Goal: Task Accomplishment & Management: Manage account settings

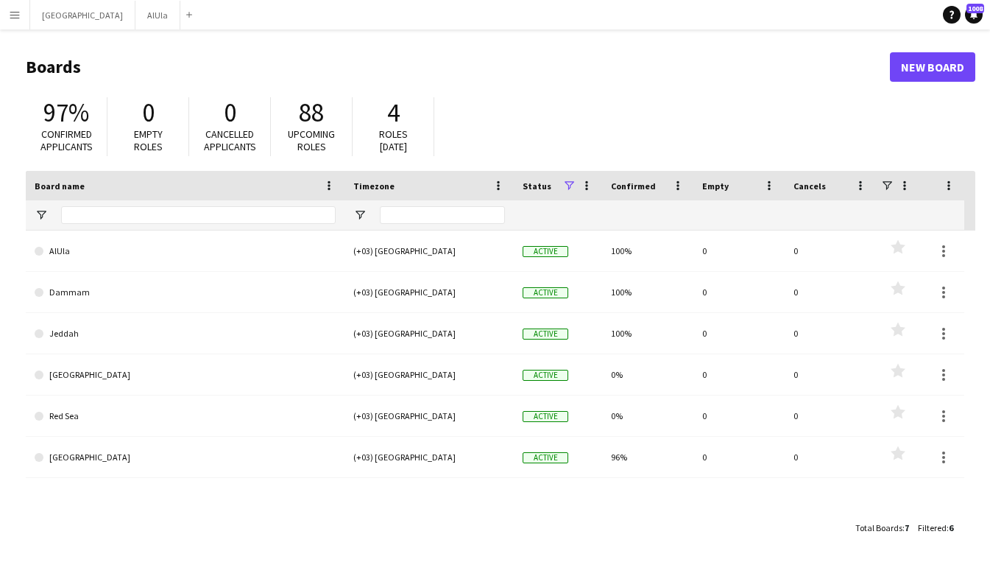
click at [24, 21] on button "Menu" at bounding box center [14, 14] width 29 height 29
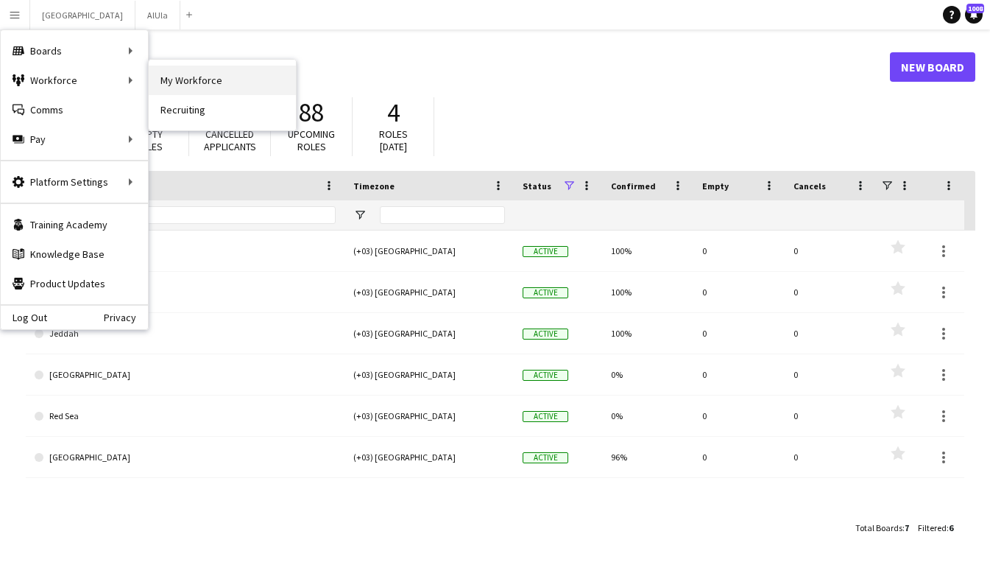
click at [168, 73] on link "My Workforce" at bounding box center [222, 80] width 147 height 29
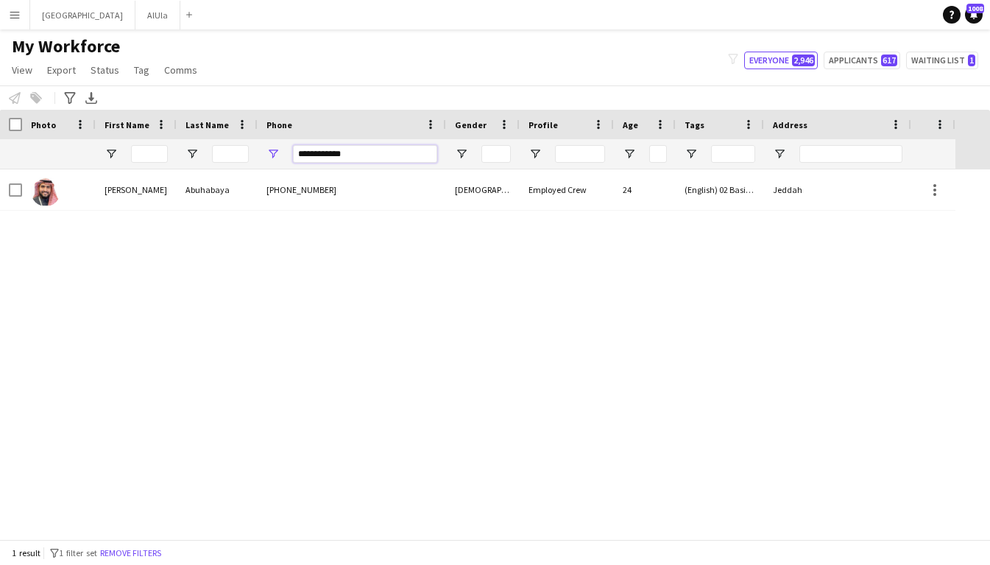
click at [327, 149] on input "**********" at bounding box center [365, 154] width 144 height 18
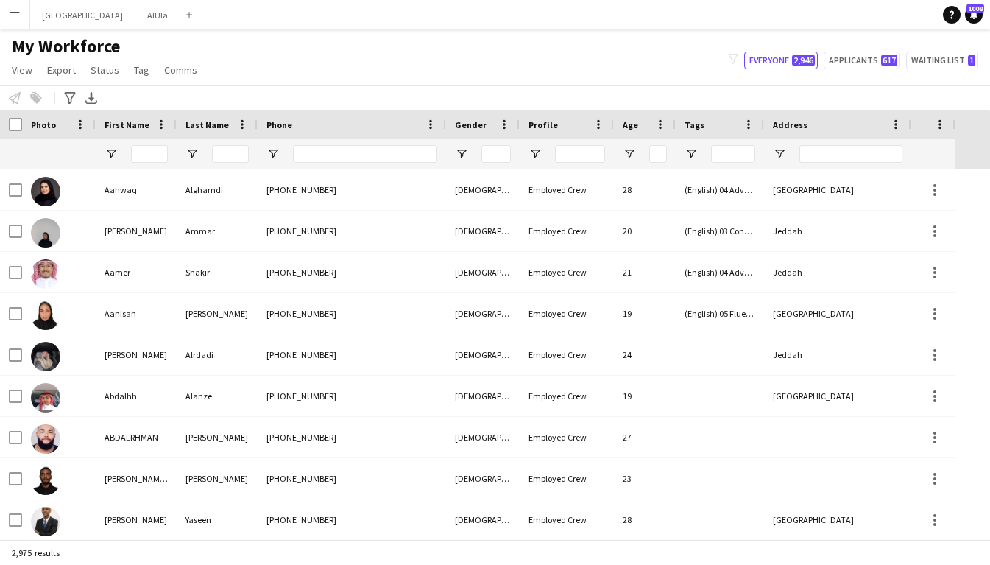
click at [140, 144] on div at bounding box center [149, 153] width 37 height 29
click at [146, 158] on input "First Name Filter Input" at bounding box center [149, 154] width 37 height 18
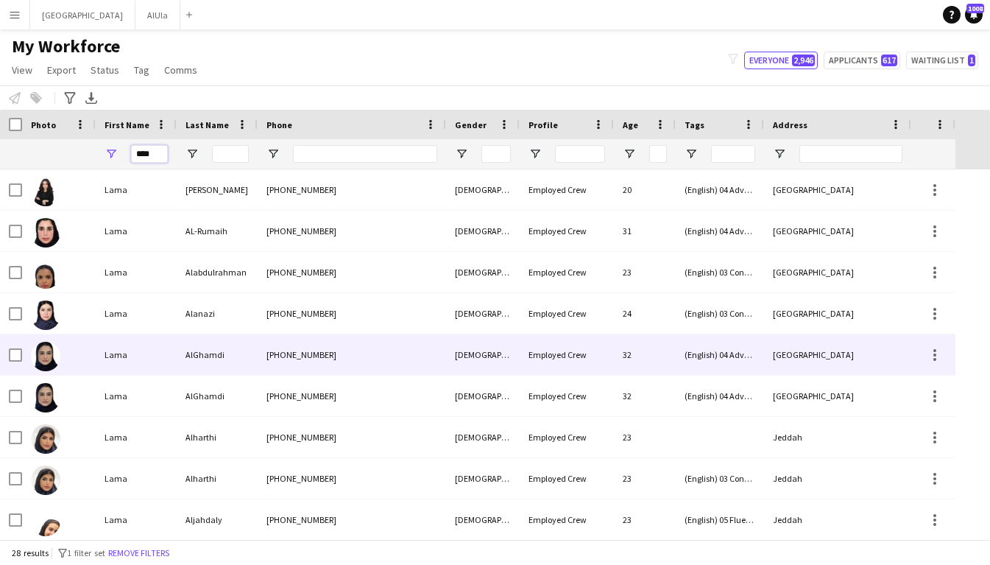
type input "****"
click at [192, 358] on div "AlGhamdi" at bounding box center [217, 354] width 81 height 40
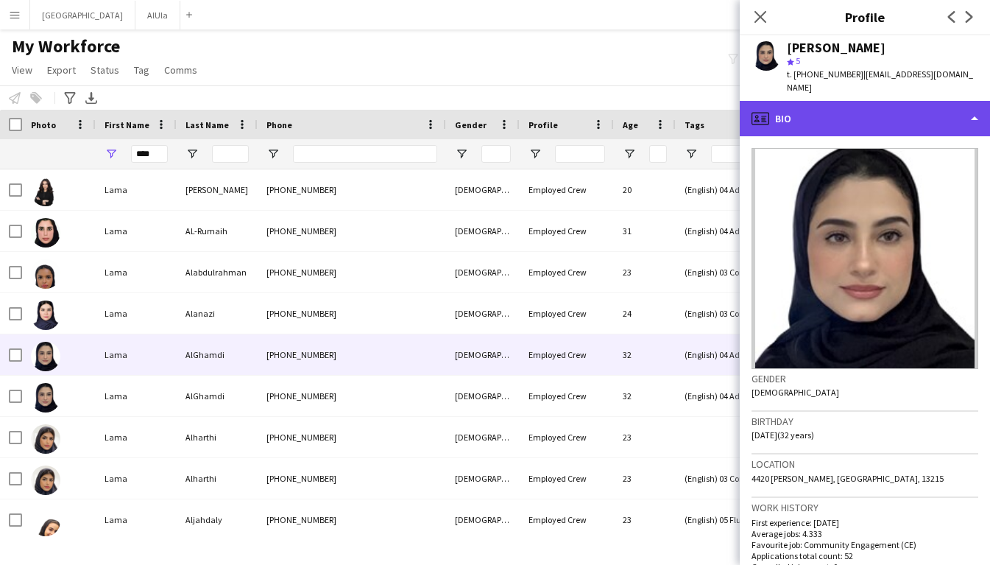
click at [859, 110] on div "profile Bio" at bounding box center [865, 118] width 250 height 35
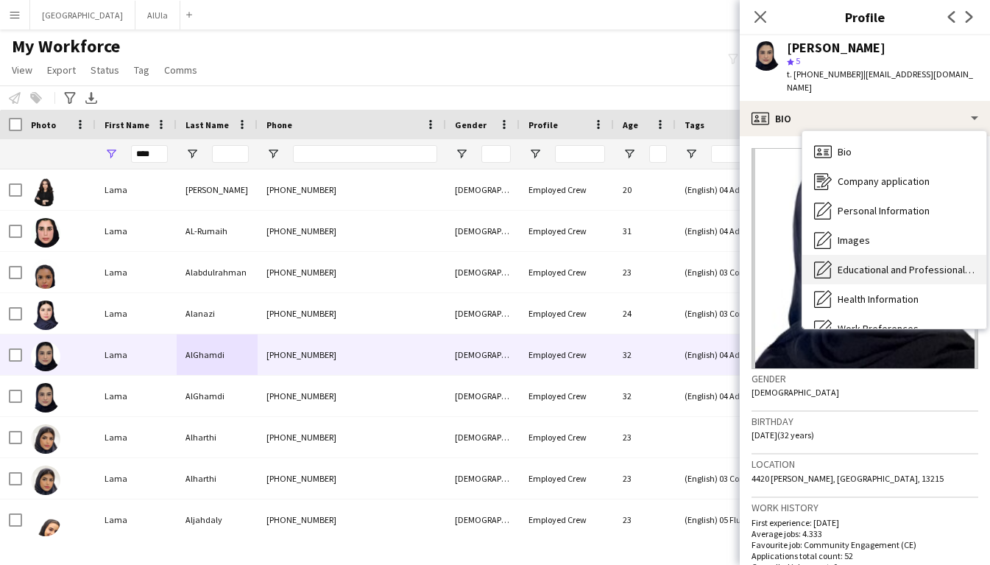
click at [882, 255] on div "Educational and Professional Background Educational and Professional Background" at bounding box center [894, 269] width 184 height 29
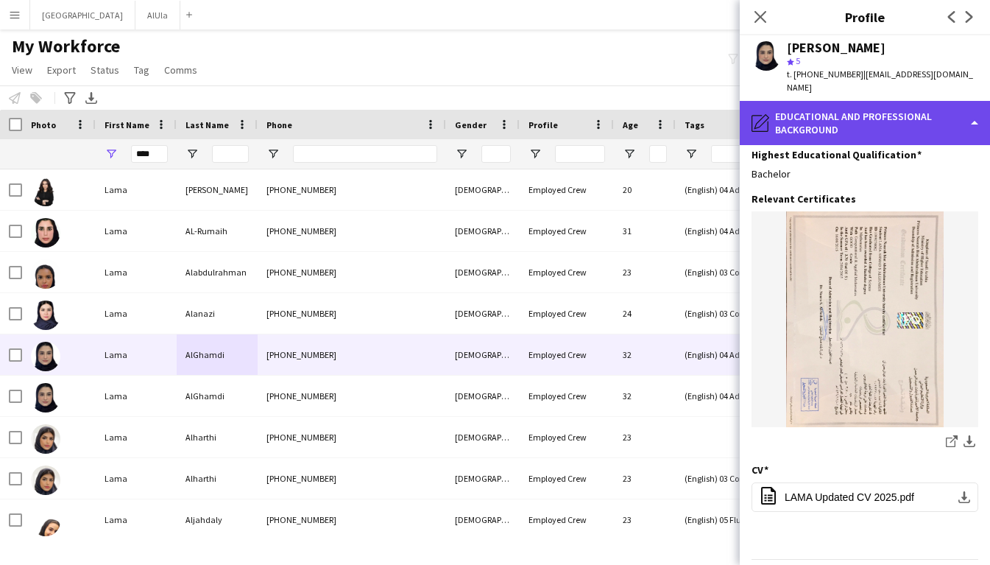
click at [877, 101] on div "pencil4 Educational and Professional Background" at bounding box center [865, 123] width 250 height 44
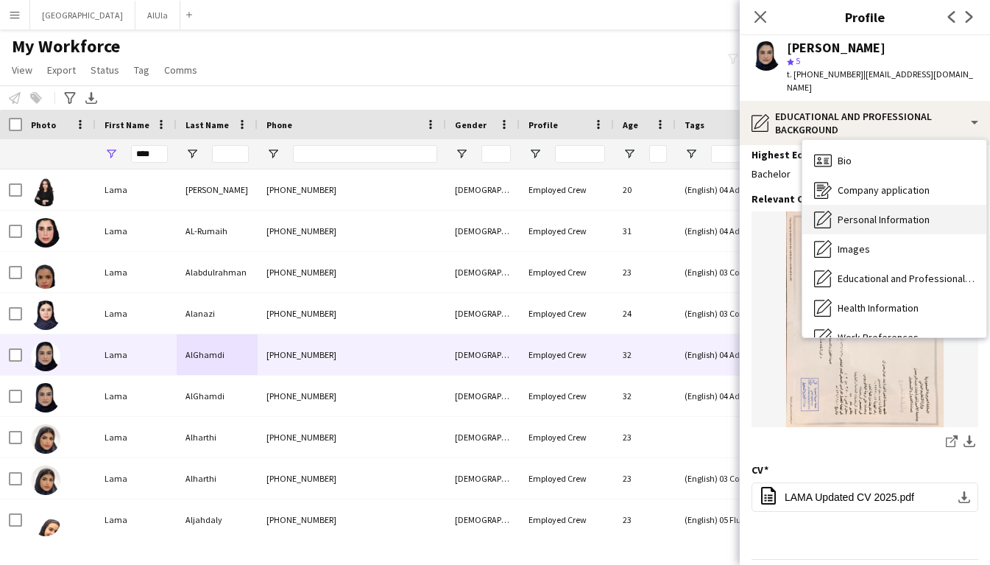
click at [873, 212] on div "Personal Information Personal Information" at bounding box center [894, 219] width 184 height 29
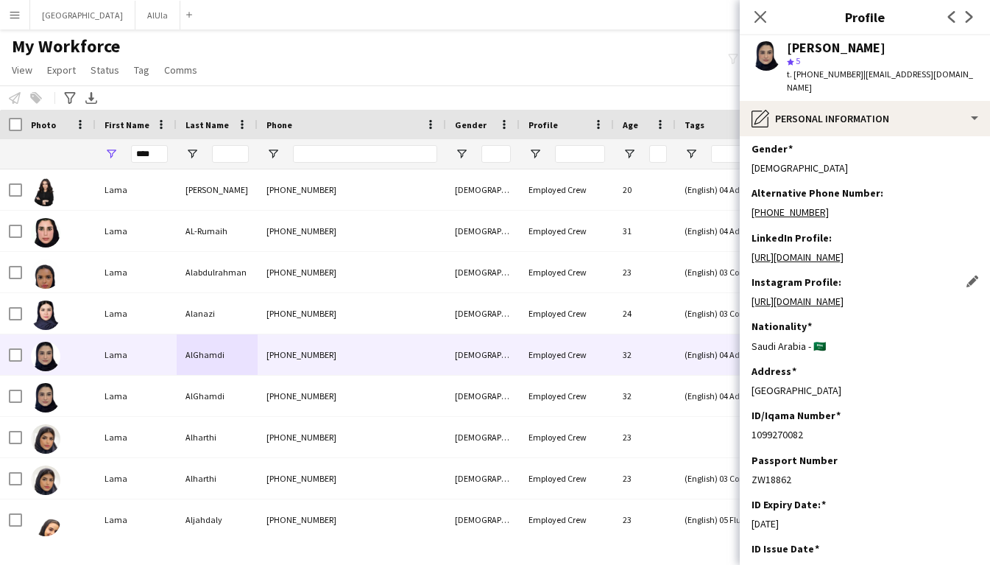
scroll to position [165, 0]
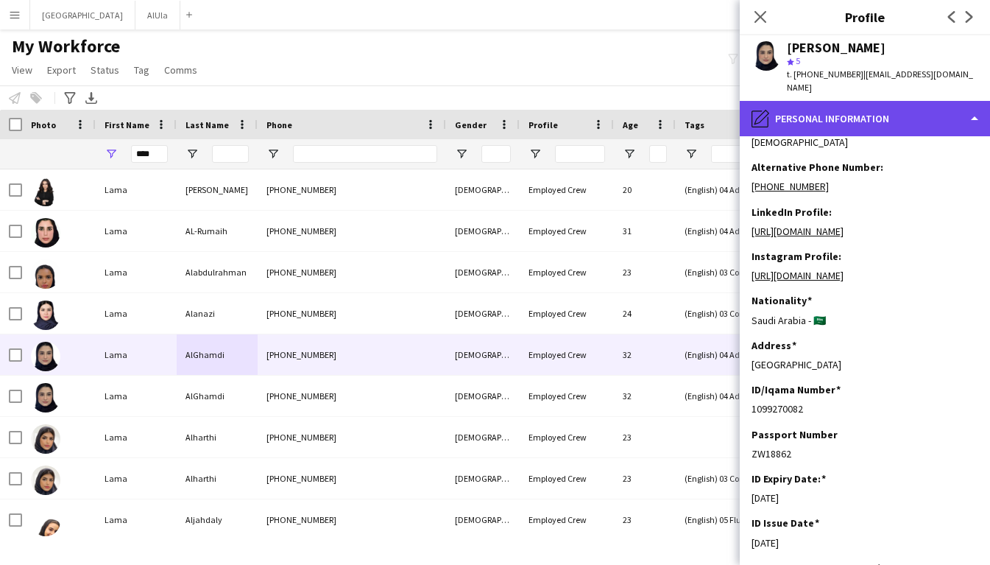
click at [847, 113] on div "pencil4 Personal Information" at bounding box center [865, 118] width 250 height 35
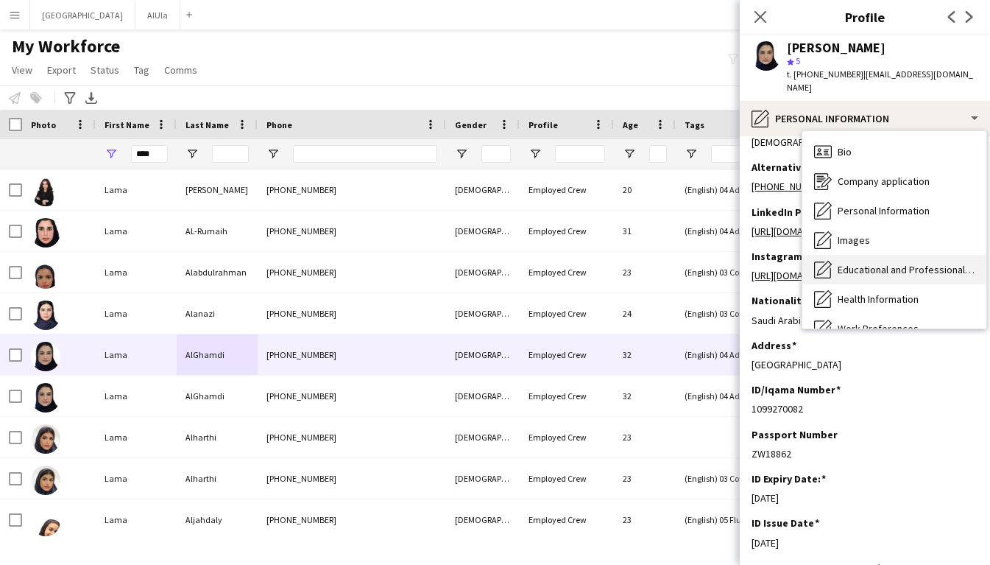
click at [869, 263] on span "Educational and Professional Background" at bounding box center [906, 269] width 137 height 13
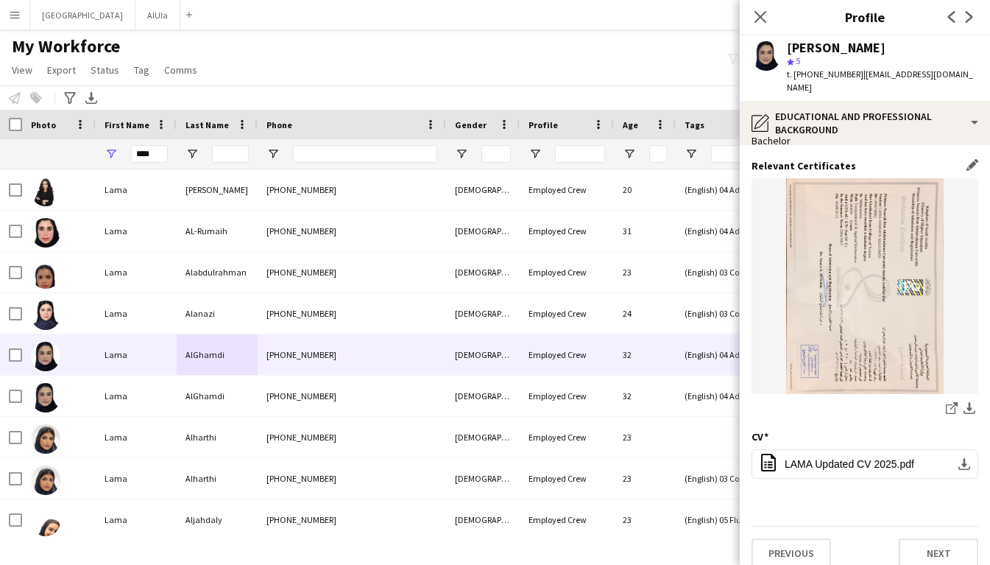
scroll to position [35, 0]
click at [829, 448] on button "office-file-sheet LAMA Updated CV 2025.pdf download-bottom" at bounding box center [865, 462] width 227 height 29
